Goal: Task Accomplishment & Management: Use online tool/utility

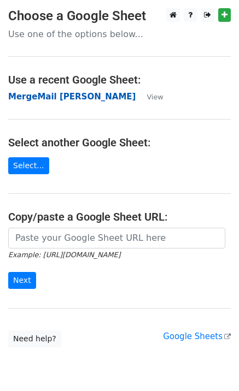
click at [73, 101] on strong "MergeMail [PERSON_NAME]" at bounding box center [71, 97] width 127 height 10
click at [52, 100] on strong "MergeMail [PERSON_NAME]" at bounding box center [71, 97] width 127 height 10
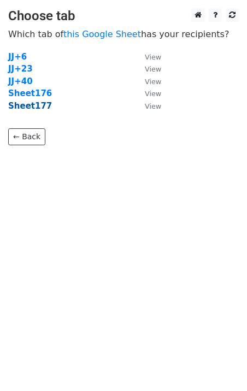
click at [34, 107] on strong "Sheet177" at bounding box center [30, 106] width 44 height 10
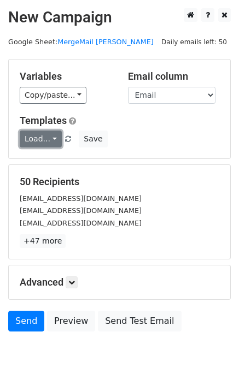
click at [43, 146] on link "Load..." at bounding box center [41, 139] width 42 height 17
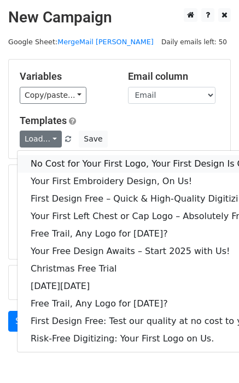
click at [58, 163] on link "No Cost for Your First Logo, Your First Design Is On Us!" at bounding box center [148, 163] width 262 height 17
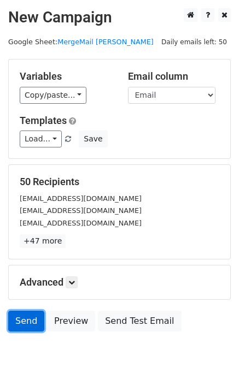
click at [23, 319] on link "Send" at bounding box center [26, 321] width 36 height 21
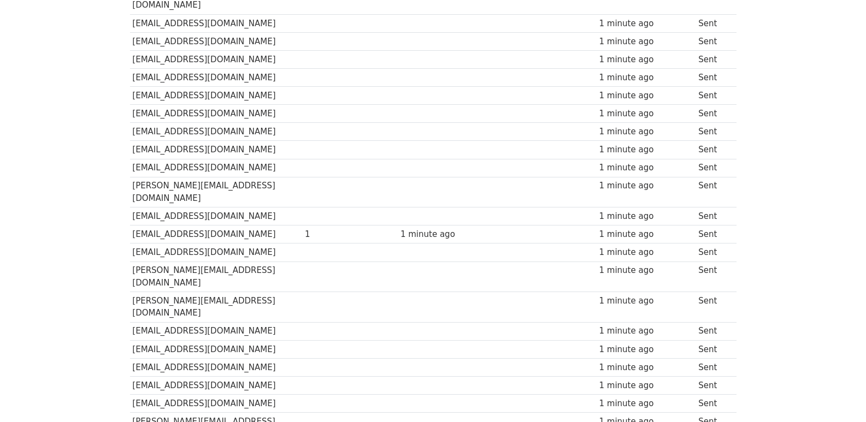
scroll to position [761, 0]
